Goal: Learn about a topic

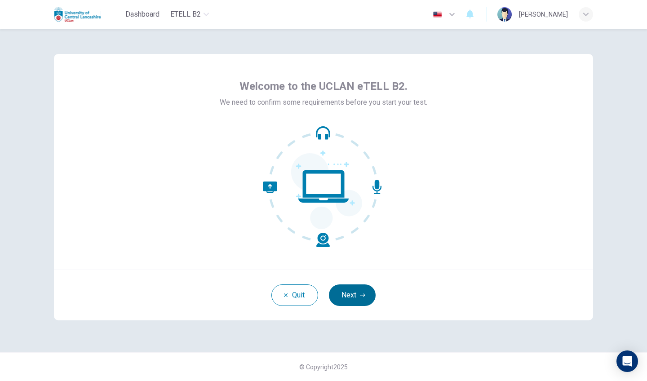
click at [359, 289] on button "Next" at bounding box center [352, 296] width 47 height 22
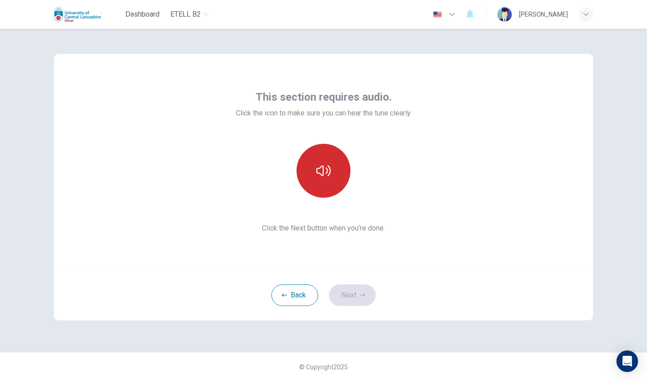
click at [321, 177] on icon "button" at bounding box center [324, 171] width 14 height 14
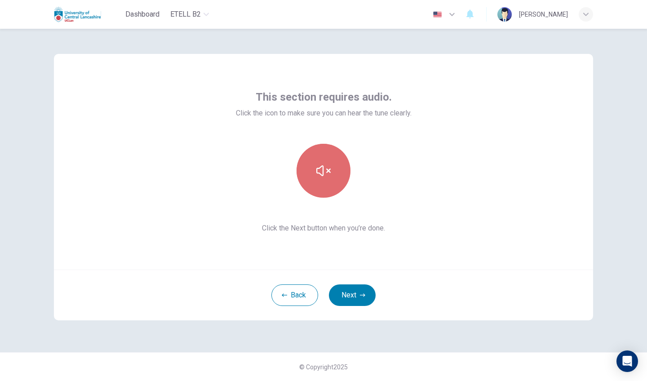
click at [321, 177] on icon "button" at bounding box center [324, 171] width 14 height 14
click at [328, 250] on div "This section requires audio. Click the icon to make sure you can hear the tune …" at bounding box center [324, 162] width 540 height 216
click at [317, 229] on span "Click the Next button when you’re done." at bounding box center [324, 228] width 176 height 11
click at [325, 183] on button "button" at bounding box center [324, 171] width 54 height 54
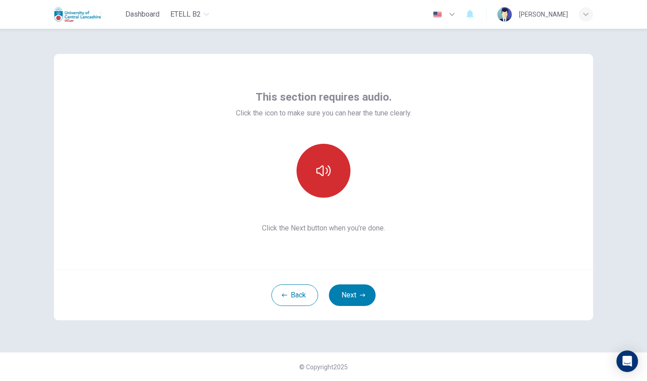
click at [325, 183] on button "button" at bounding box center [324, 171] width 54 height 54
click at [350, 292] on button "Next" at bounding box center [352, 296] width 47 height 22
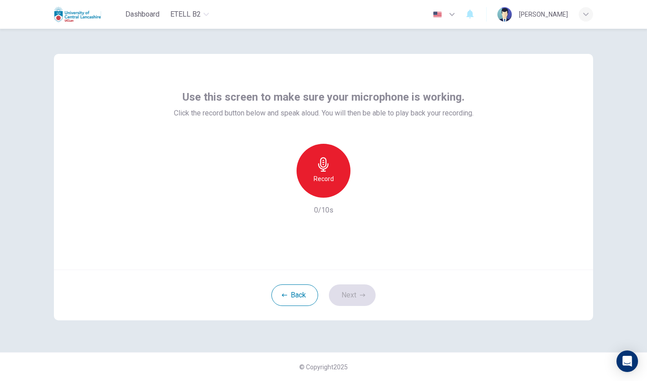
click at [326, 170] on icon "button" at bounding box center [324, 164] width 14 height 14
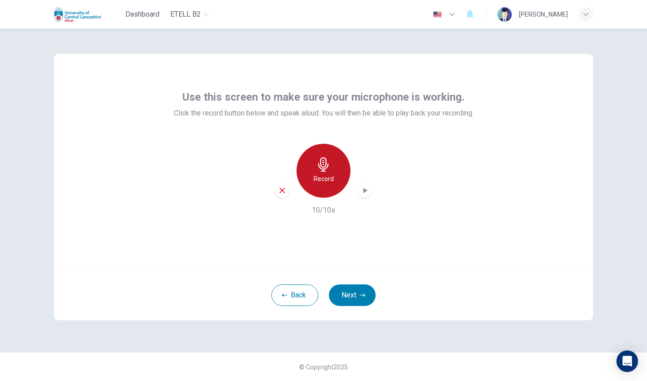
click at [324, 177] on h6 "Record" at bounding box center [324, 179] width 20 height 11
click at [364, 189] on icon "button" at bounding box center [366, 190] width 4 height 5
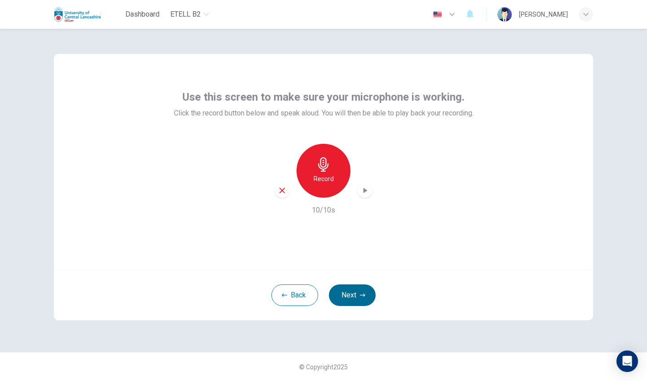
click at [354, 298] on button "Next" at bounding box center [352, 296] width 47 height 22
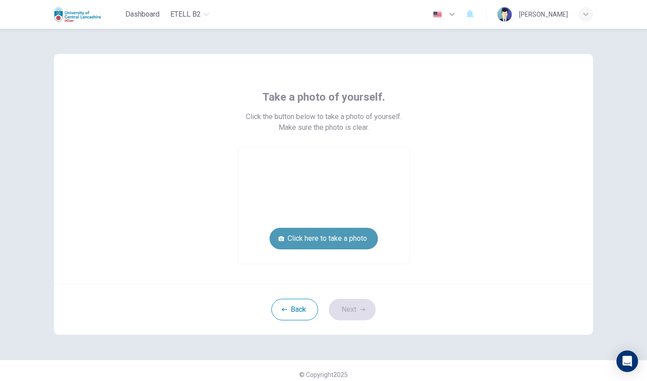
click at [351, 240] on button "Click here to take a photo" at bounding box center [324, 239] width 108 height 22
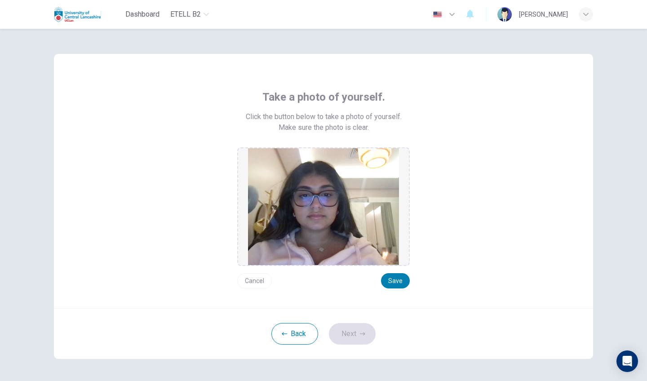
click at [259, 279] on button "Cancel" at bounding box center [254, 280] width 35 height 15
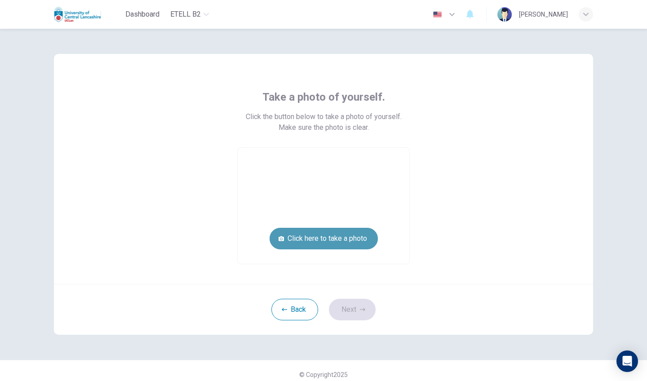
click at [323, 239] on button "Click here to take a photo" at bounding box center [324, 239] width 108 height 22
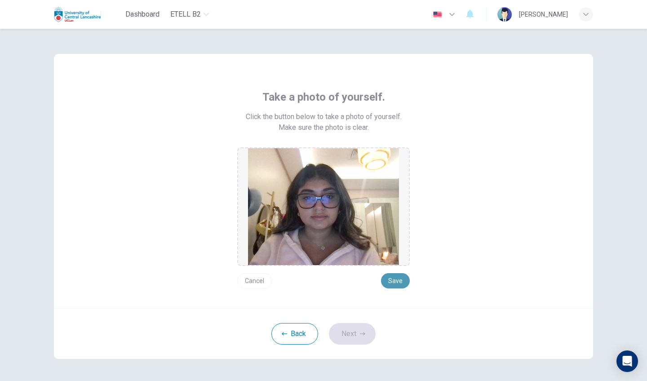
click at [392, 279] on button "Save" at bounding box center [395, 280] width 29 height 15
click at [354, 328] on button "Next" at bounding box center [352, 334] width 47 height 22
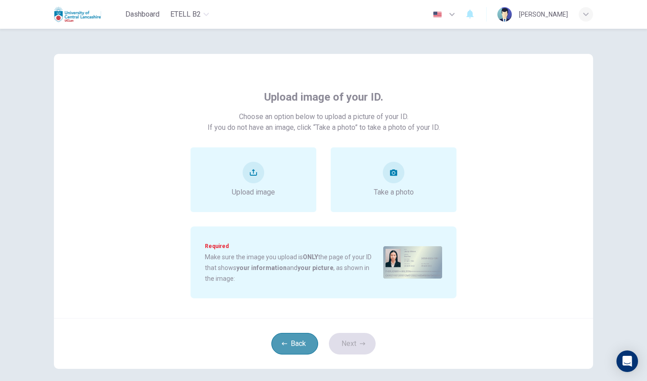
click at [284, 338] on button "Back" at bounding box center [295, 344] width 47 height 22
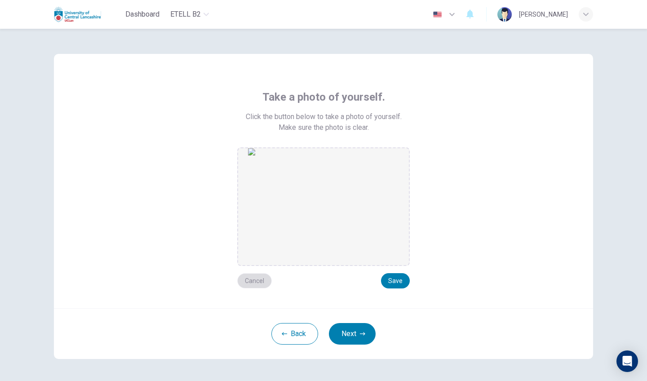
click at [258, 280] on button "Cancel" at bounding box center [254, 280] width 35 height 15
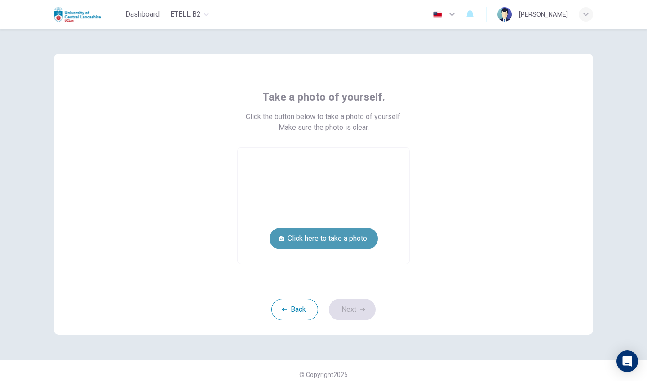
click at [320, 237] on button "Click here to take a photo" at bounding box center [324, 239] width 108 height 22
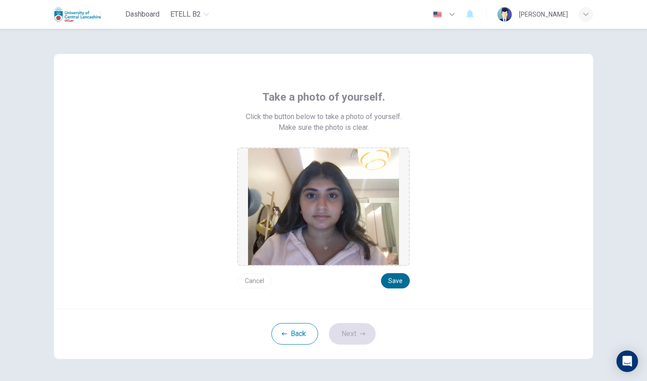
click at [401, 281] on button "Save" at bounding box center [395, 280] width 29 height 15
click at [351, 337] on button "Next" at bounding box center [352, 334] width 47 height 22
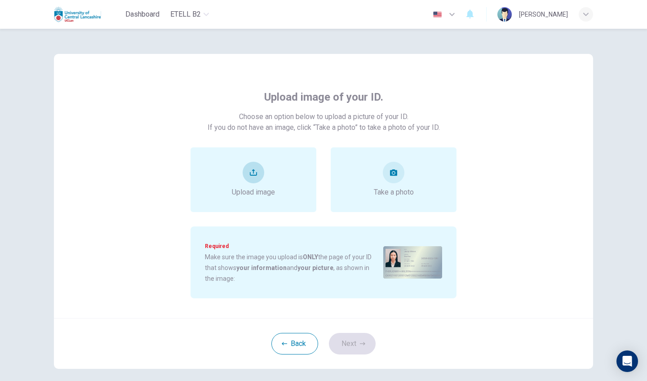
click at [273, 174] on div "Upload image" at bounding box center [253, 180] width 43 height 36
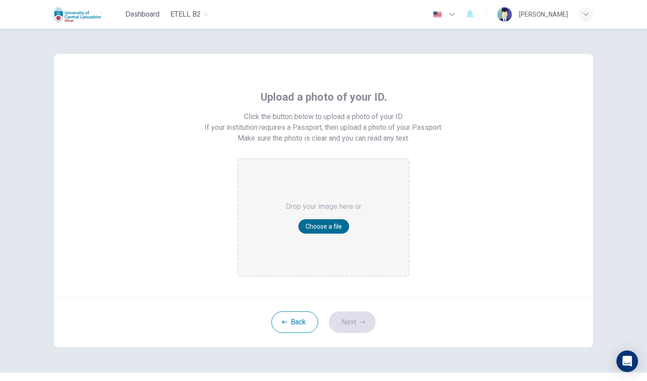
click at [326, 226] on button "Choose a file" at bounding box center [324, 226] width 51 height 14
click at [315, 223] on button "Choose a file" at bounding box center [324, 226] width 51 height 14
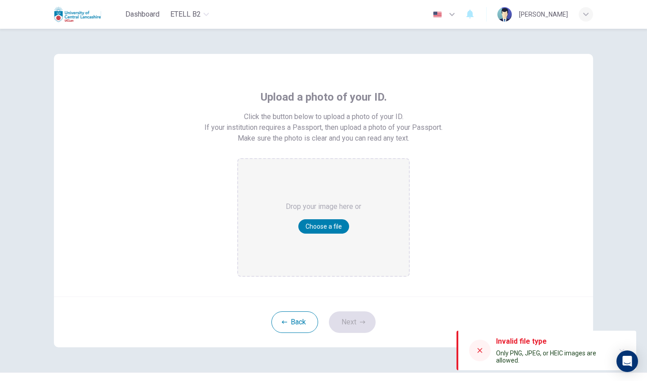
click at [477, 351] on icon at bounding box center [480, 350] width 7 height 7
click at [481, 350] on icon at bounding box center [480, 350] width 7 height 7
click at [286, 320] on icon "button" at bounding box center [284, 322] width 5 height 5
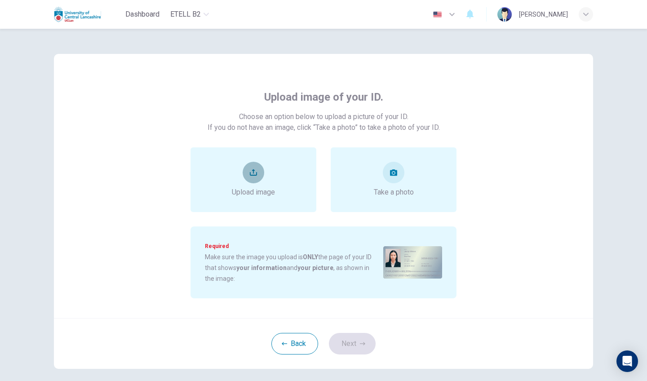
click at [249, 176] on button "upload" at bounding box center [254, 173] width 22 height 22
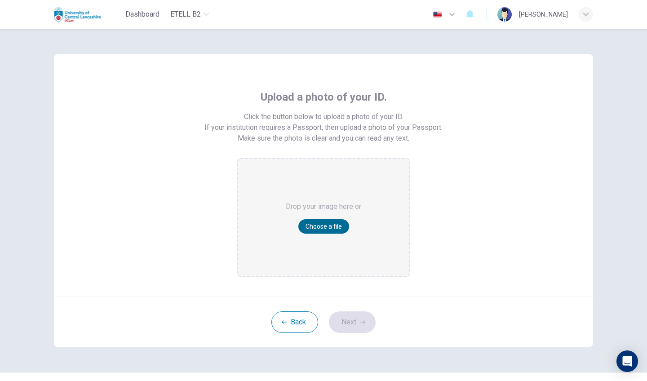
click at [317, 222] on button "Choose a file" at bounding box center [324, 226] width 51 height 14
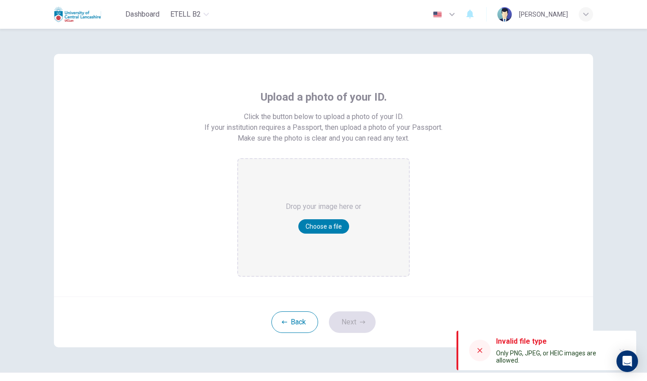
click at [477, 349] on icon at bounding box center [480, 350] width 7 height 7
click at [291, 319] on button "Back" at bounding box center [295, 323] width 47 height 22
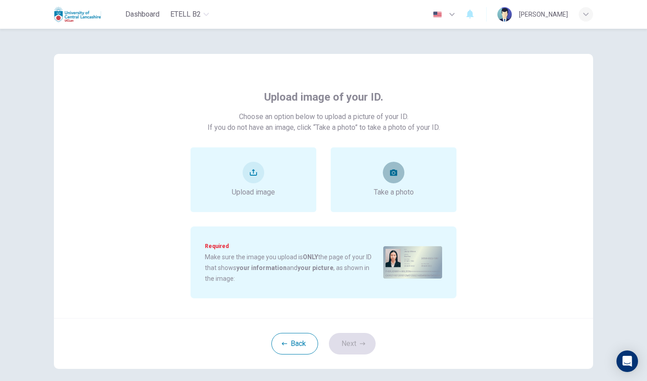
click at [390, 170] on icon "take photo" at bounding box center [393, 172] width 7 height 7
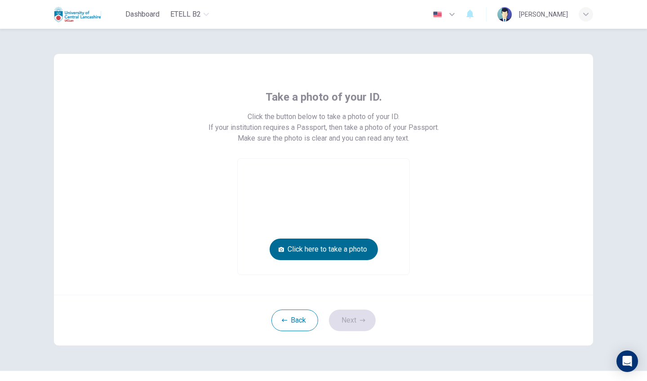
click at [336, 247] on button "Click here to take a photo" at bounding box center [324, 250] width 108 height 22
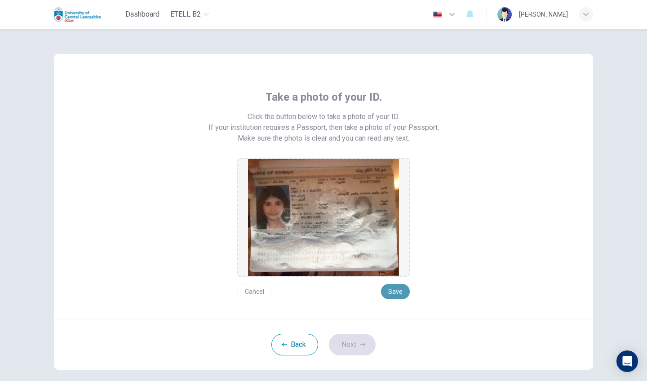
click at [395, 296] on button "Save" at bounding box center [395, 291] width 29 height 15
click at [261, 296] on button "Cancel" at bounding box center [254, 291] width 35 height 15
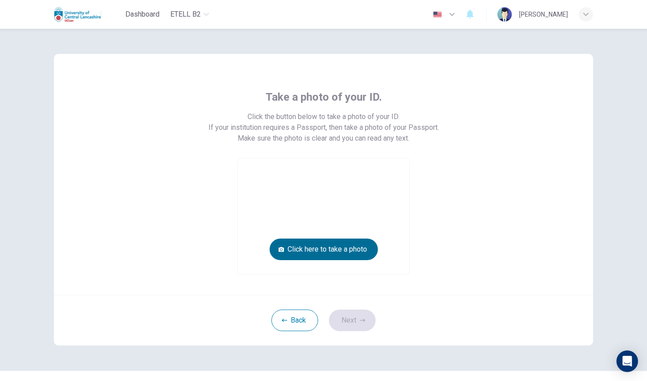
click at [310, 253] on button "Click here to take a photo" at bounding box center [324, 250] width 108 height 22
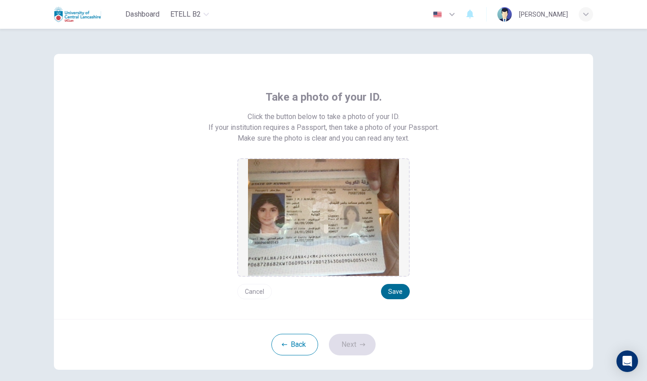
click at [384, 296] on button "Save" at bounding box center [395, 291] width 29 height 15
click at [356, 338] on button "Next" at bounding box center [352, 345] width 47 height 22
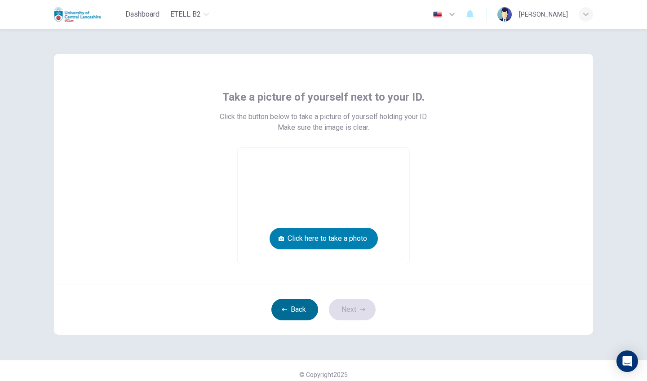
click at [305, 309] on button "Back" at bounding box center [295, 310] width 47 height 22
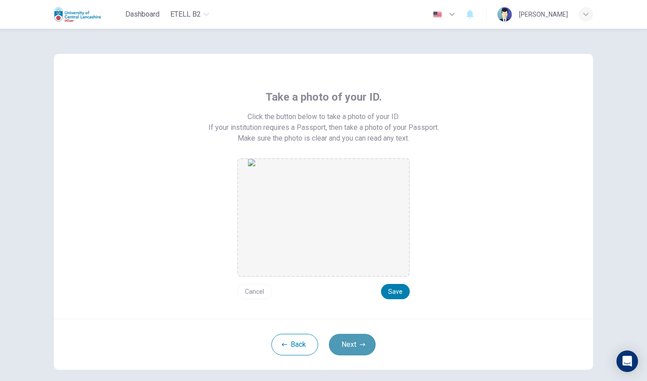
click at [354, 344] on button "Next" at bounding box center [352, 345] width 47 height 22
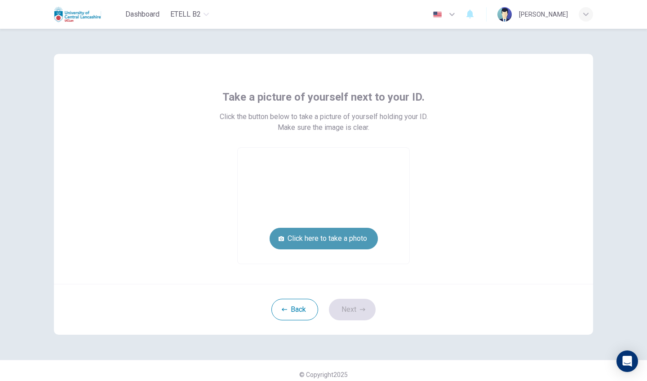
click at [354, 238] on button "Click here to take a photo" at bounding box center [324, 239] width 108 height 22
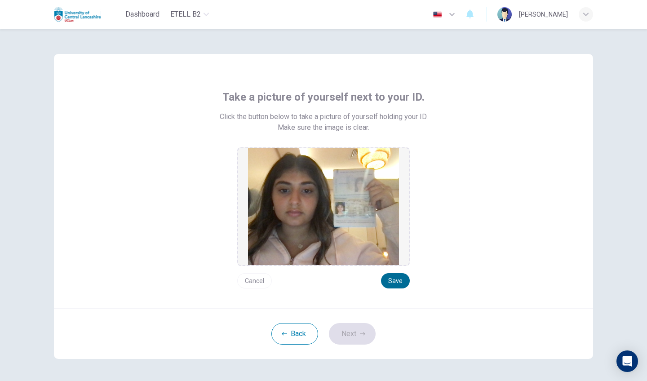
click at [391, 281] on button "Save" at bounding box center [395, 280] width 29 height 15
click at [353, 327] on button "Next" at bounding box center [352, 334] width 47 height 22
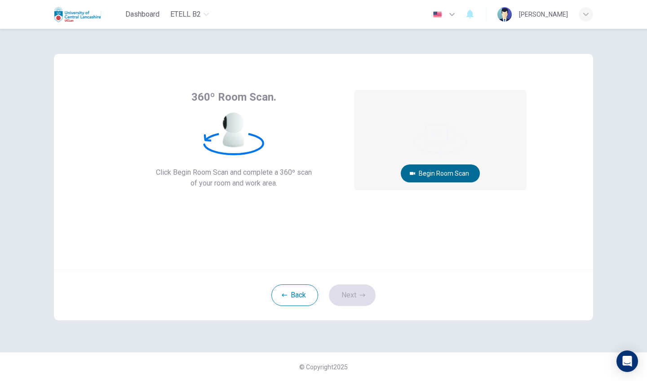
click at [450, 177] on button "Begin Room Scan" at bounding box center [440, 174] width 79 height 18
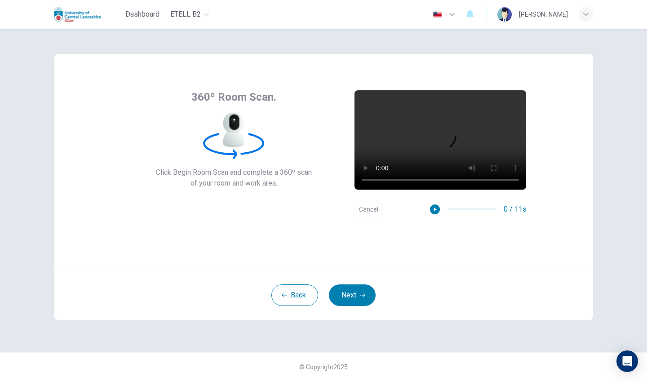
click at [439, 143] on video at bounding box center [441, 139] width 172 height 99
click at [366, 212] on button "Cancel" at bounding box center [368, 210] width 29 height 18
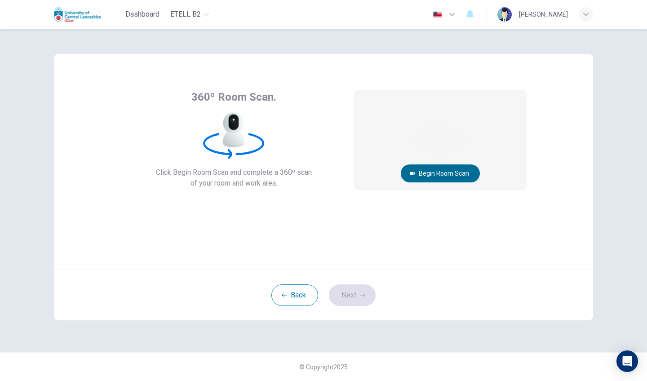
click at [448, 172] on button "Begin Room Scan" at bounding box center [440, 174] width 79 height 18
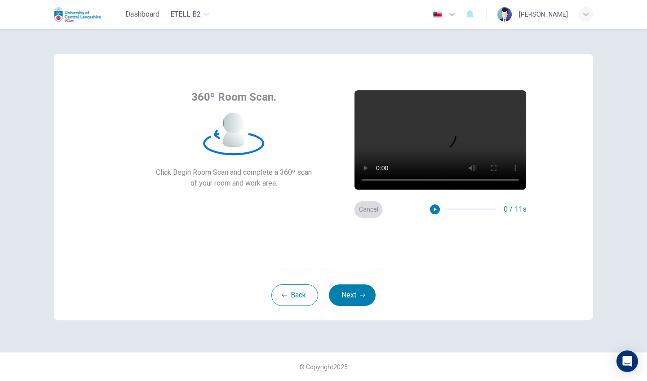
click at [376, 209] on button "Cancel" at bounding box center [368, 210] width 29 height 18
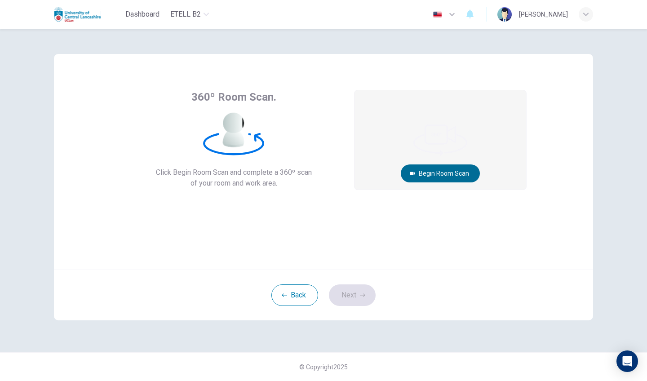
click at [437, 171] on button "Begin Room Scan" at bounding box center [440, 174] width 79 height 18
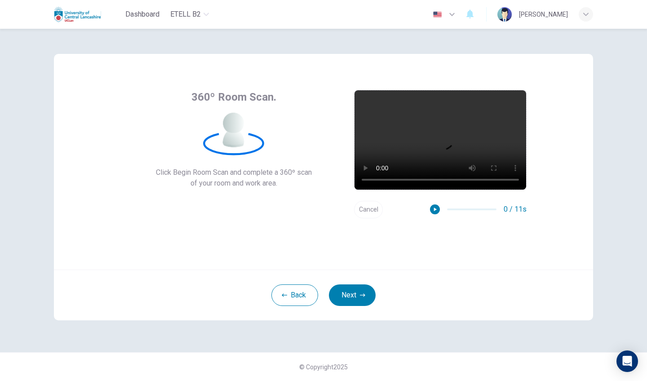
click at [366, 178] on video at bounding box center [441, 139] width 172 height 99
click at [366, 181] on video at bounding box center [441, 139] width 172 height 99
click at [346, 302] on button "Next" at bounding box center [352, 296] width 47 height 22
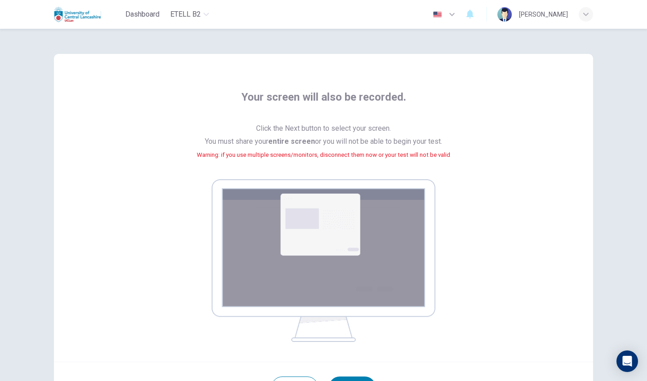
click at [339, 245] on img at bounding box center [324, 260] width 224 height 163
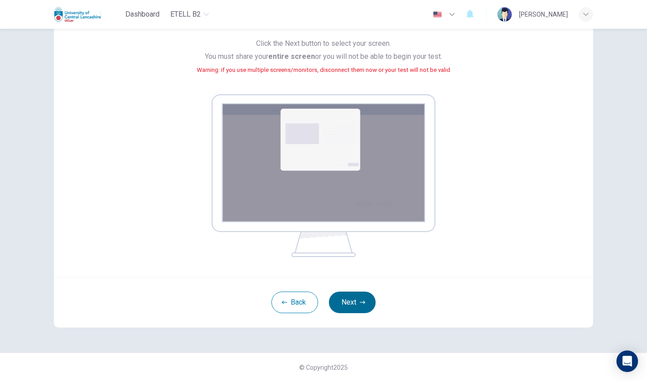
scroll to position [85, 0]
click at [355, 299] on button "Next" at bounding box center [352, 303] width 47 height 22
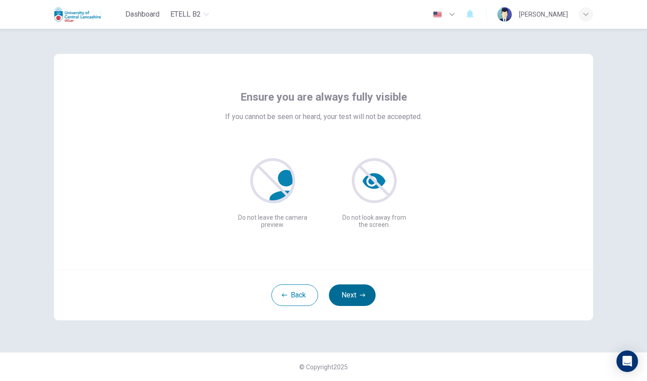
scroll to position [0, 0]
click at [351, 296] on button "Next" at bounding box center [352, 296] width 47 height 22
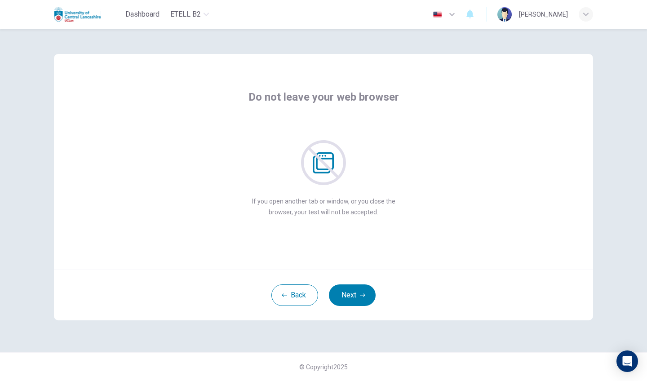
click at [449, 45] on div "Do not leave your web browser If you open another tab or window, or you close t…" at bounding box center [324, 191] width 568 height 324
click at [361, 303] on button "Next" at bounding box center [352, 296] width 47 height 22
click at [359, 297] on button "Next" at bounding box center [352, 296] width 47 height 22
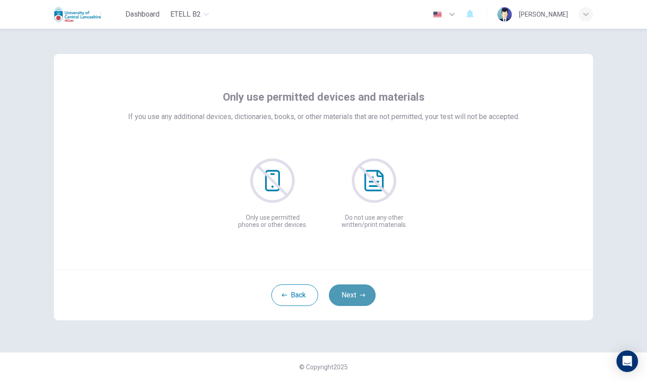
click at [353, 295] on button "Next" at bounding box center [352, 296] width 47 height 22
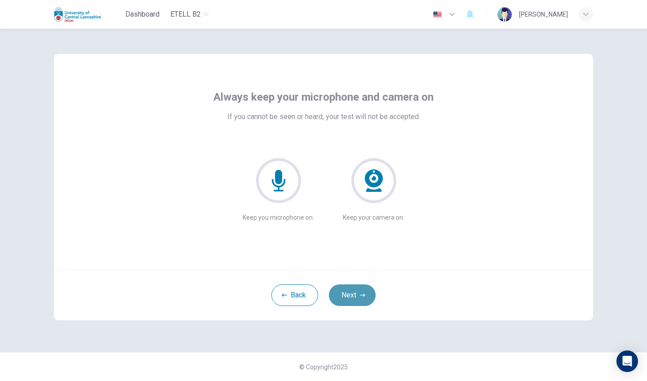
click at [353, 295] on button "Next" at bounding box center [352, 296] width 47 height 22
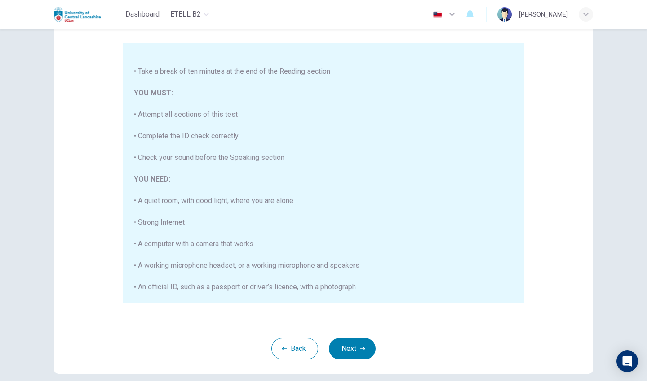
scroll to position [78, 0]
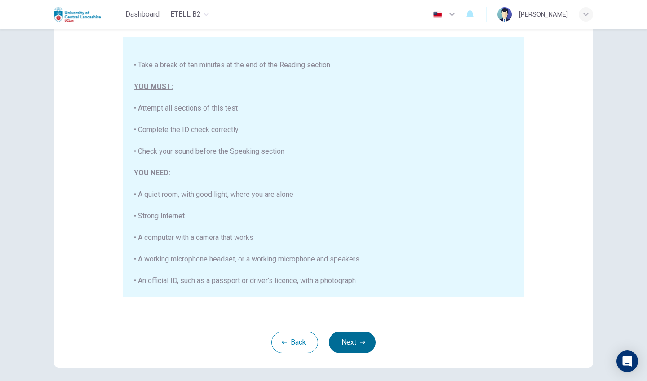
click at [364, 343] on icon "button" at bounding box center [362, 342] width 5 height 5
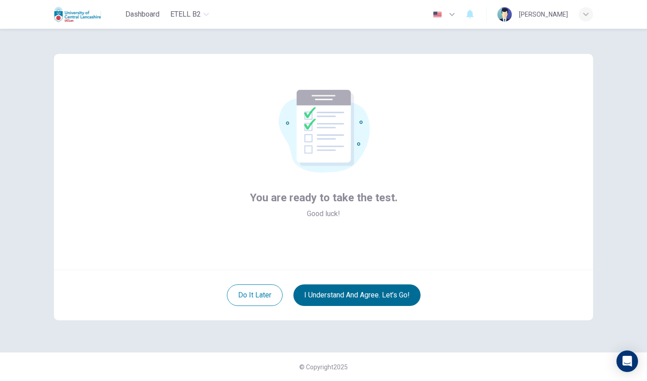
scroll to position [0, 0]
click at [393, 293] on button "I understand and agree. Let’s go!" at bounding box center [357, 296] width 127 height 22
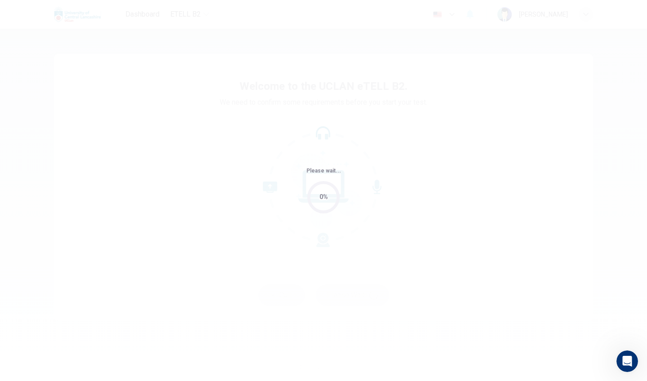
click at [458, 155] on div "Please wait... 0%" at bounding box center [323, 190] width 647 height 381
click at [624, 361] on icon "Open Intercom Messenger" at bounding box center [626, 360] width 6 height 7
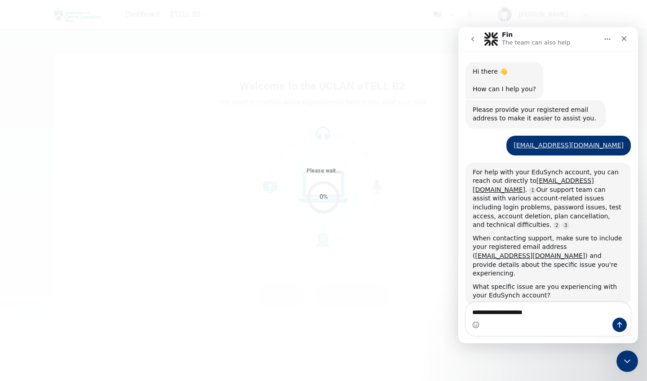
type textarea "**********"
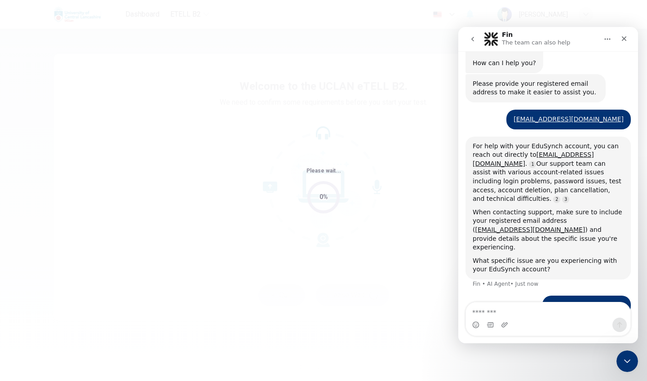
scroll to position [55, 0]
